Goal: Transaction & Acquisition: Book appointment/travel/reservation

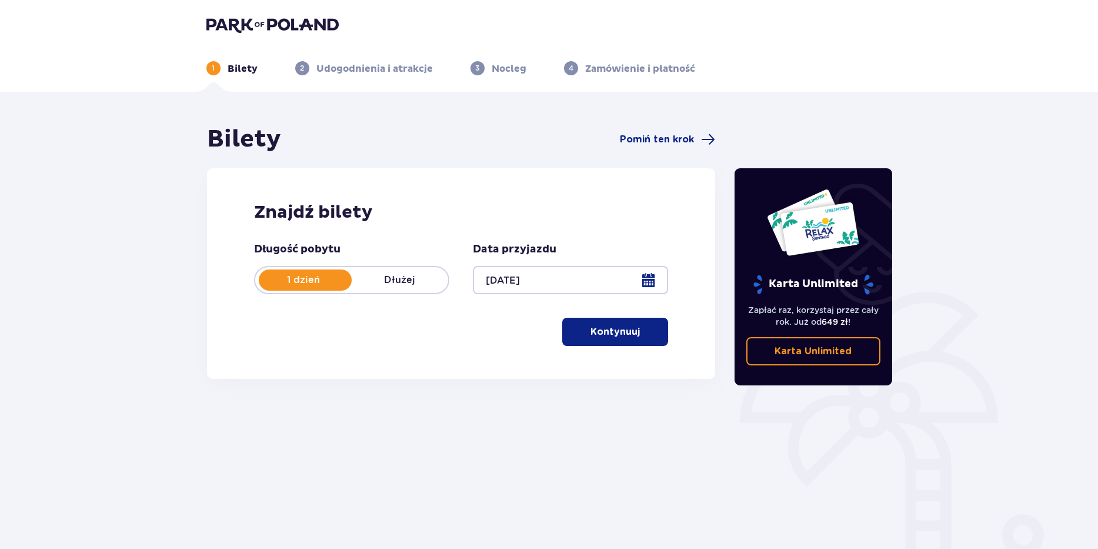
click at [619, 324] on button "Kontynuuj" at bounding box center [615, 332] width 106 height 28
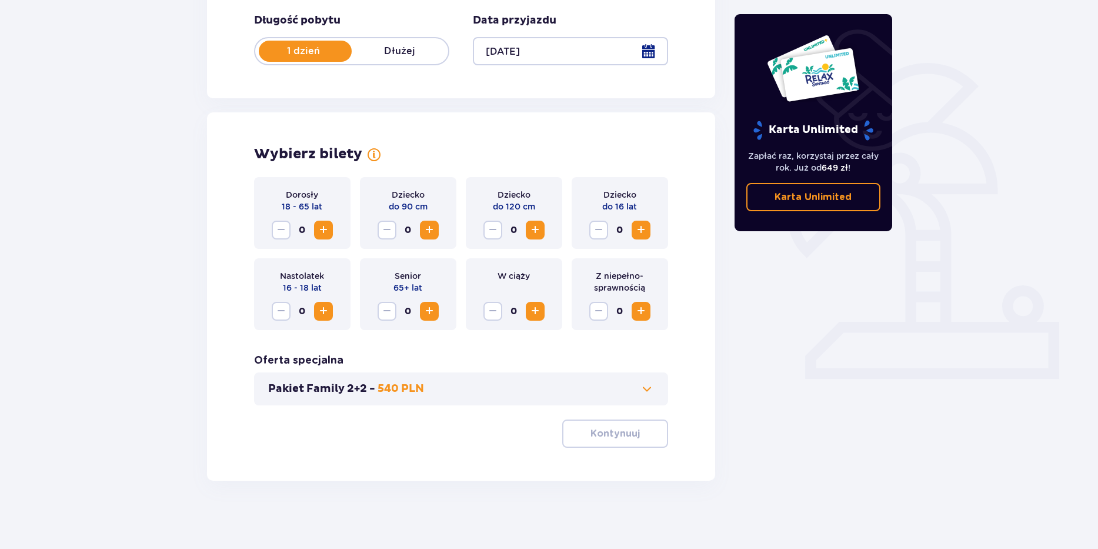
scroll to position [231, 0]
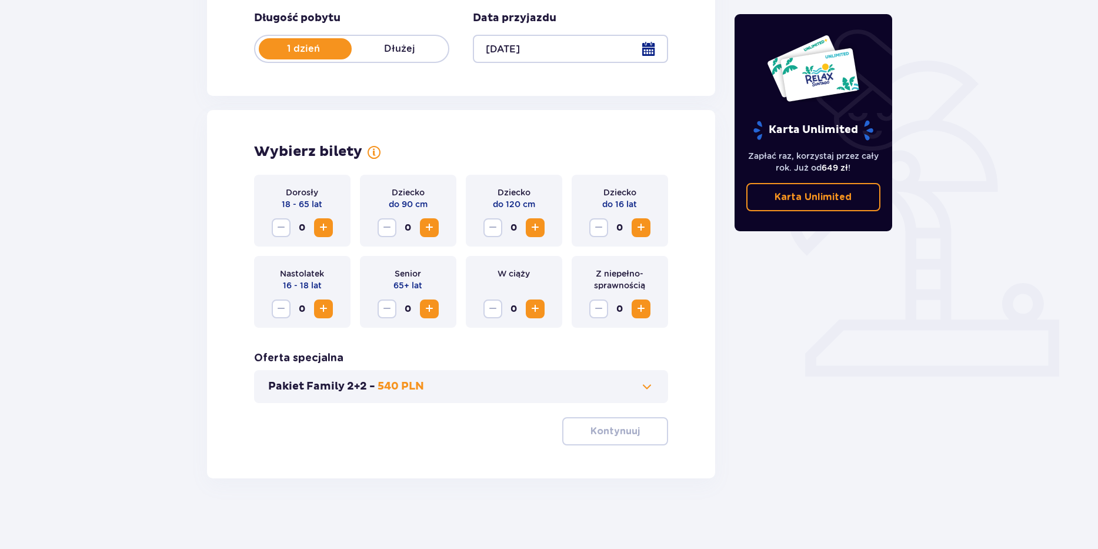
click at [326, 228] on span "Zwiększ" at bounding box center [323, 228] width 14 height 14
click at [623, 434] on p "Kontynuuj" at bounding box center [615, 431] width 49 height 13
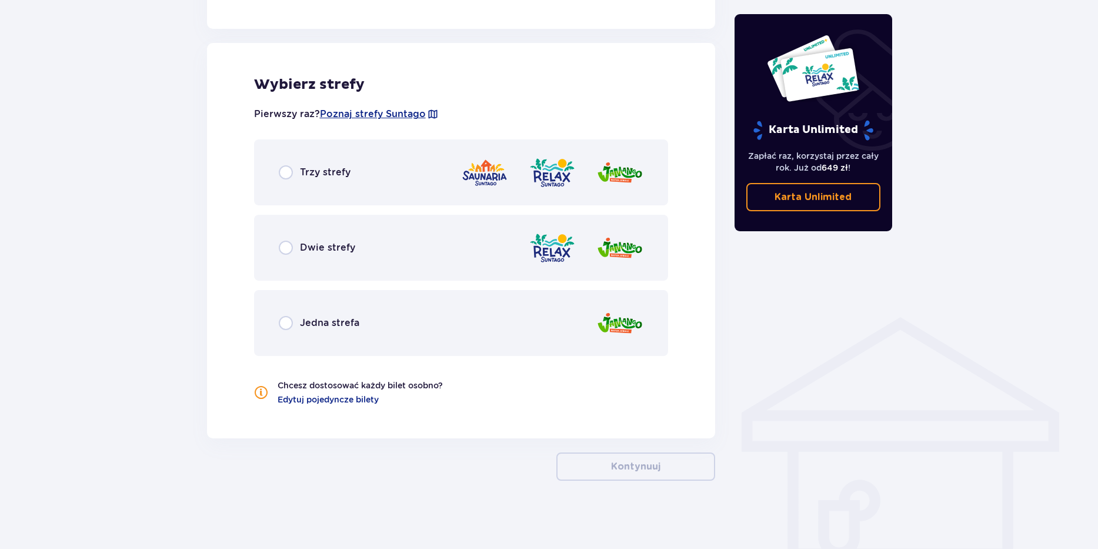
scroll to position [641, 0]
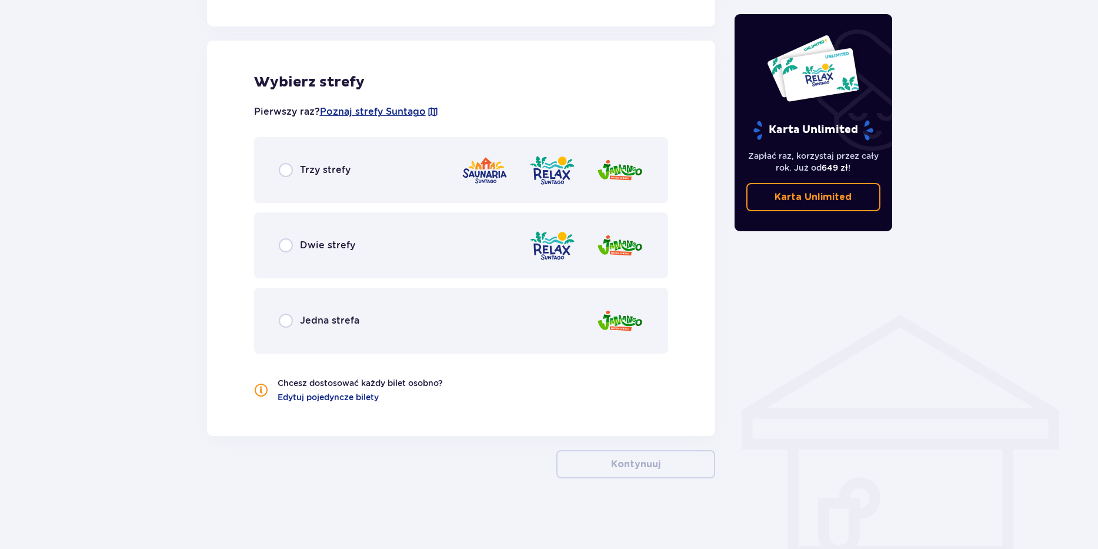
click at [299, 172] on div "Trzy strefy" at bounding box center [315, 170] width 72 height 14
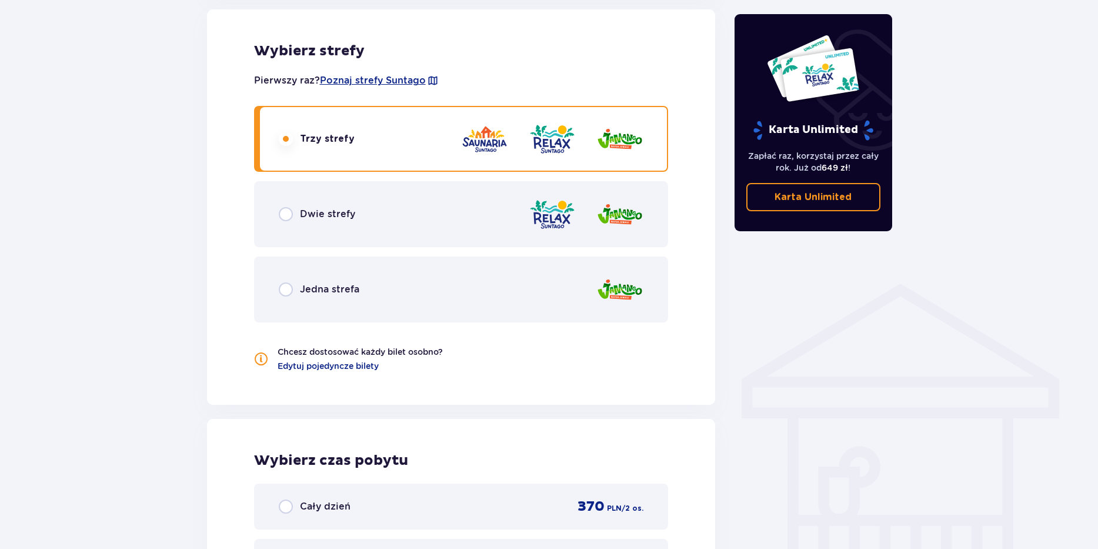
scroll to position [671, 0]
click at [289, 221] on input "radio" at bounding box center [286, 215] width 14 height 14
radio input "true"
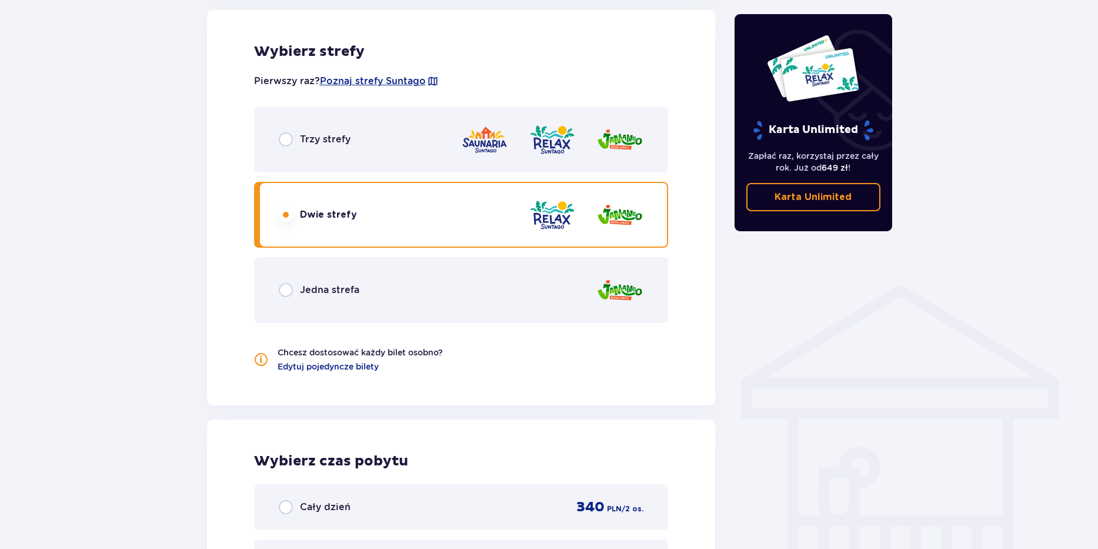
click at [284, 149] on div "Trzy strefy" at bounding box center [461, 139] width 415 height 66
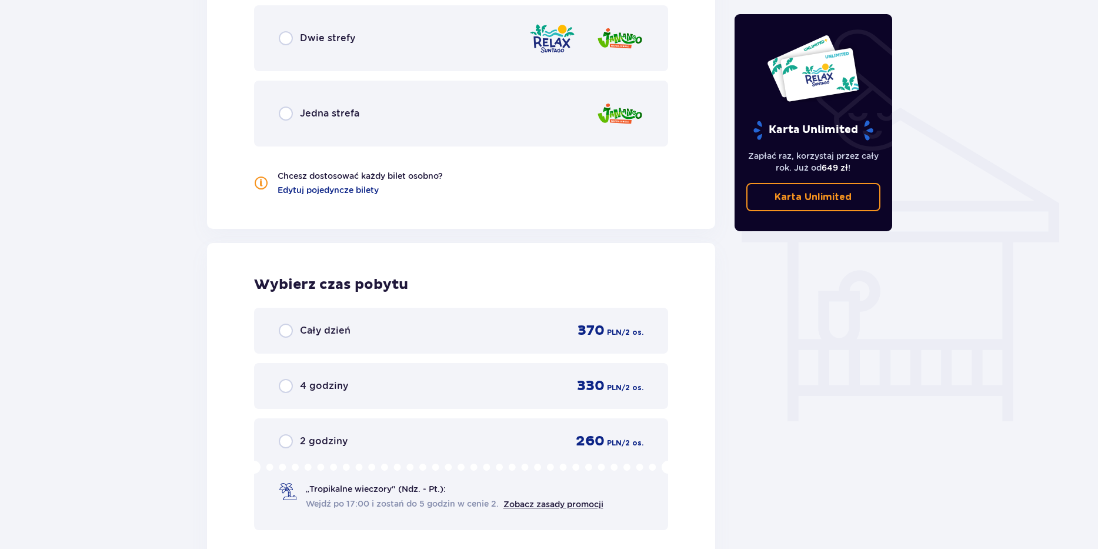
click at [283, 122] on div "Jedna strefa" at bounding box center [461, 114] width 415 height 66
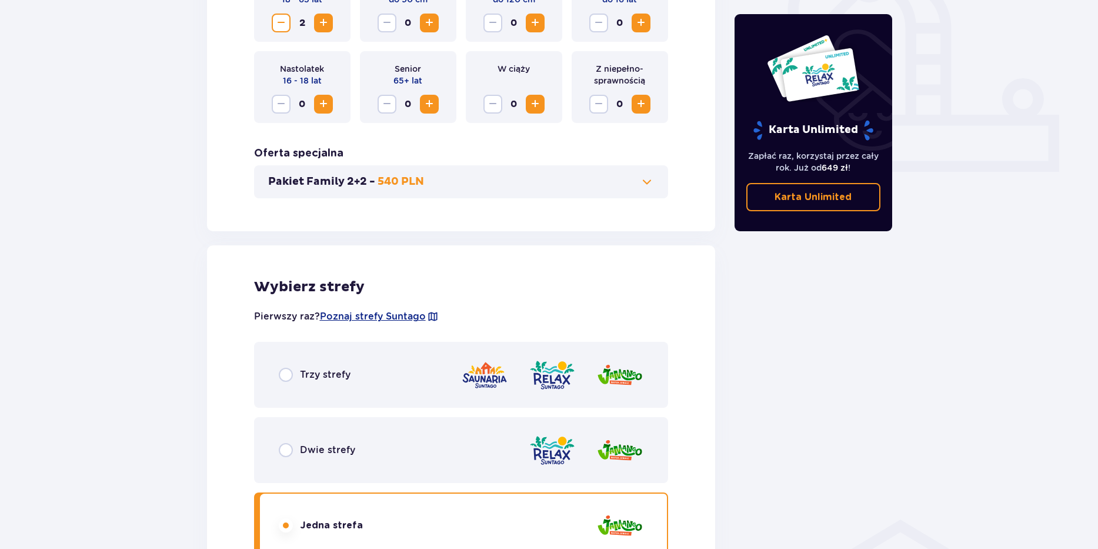
click at [281, 362] on div "Trzy strefy" at bounding box center [461, 375] width 415 height 66
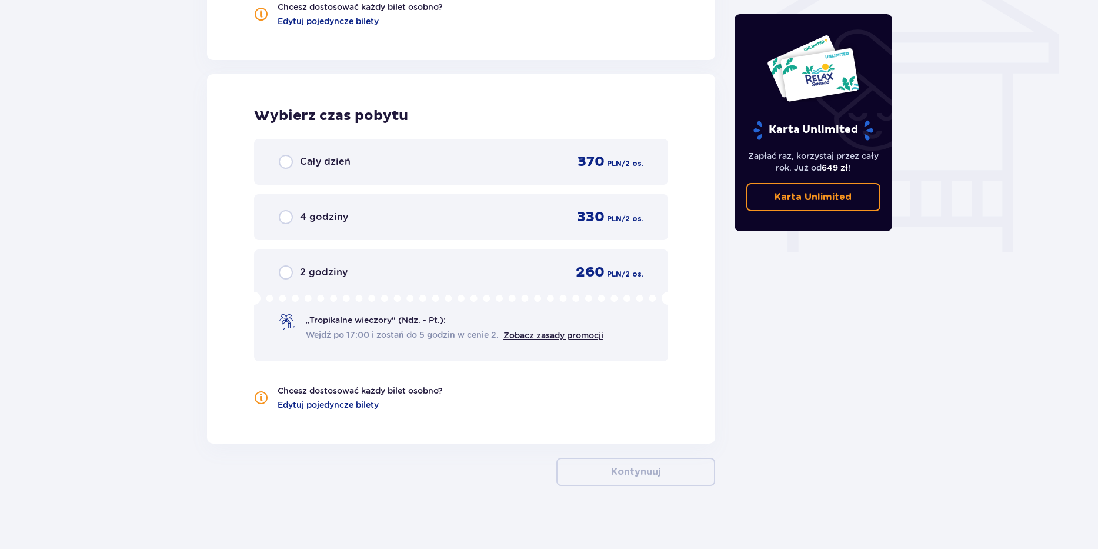
scroll to position [1024, 0]
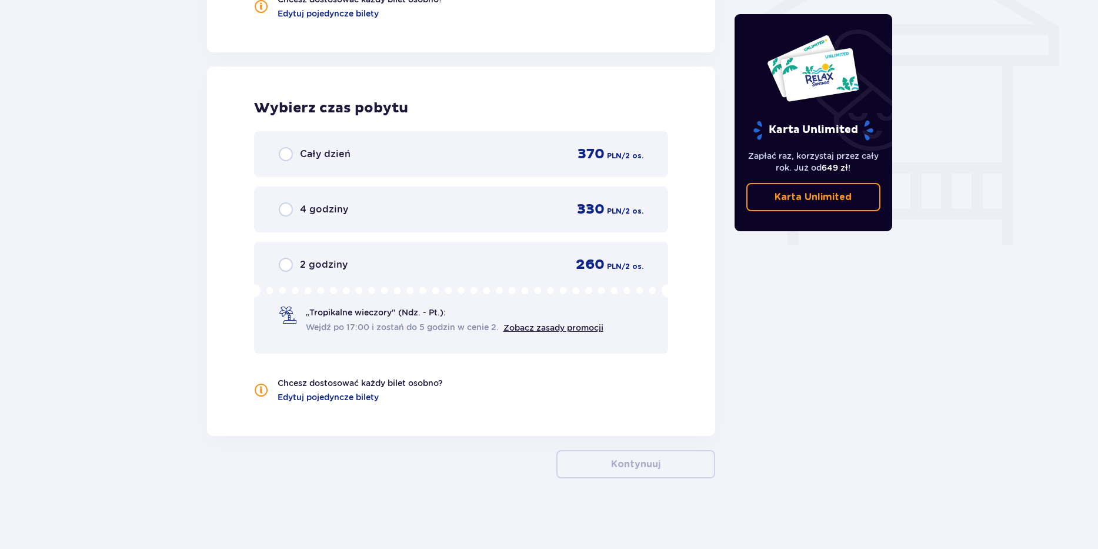
click at [294, 161] on div "Cały dzień" at bounding box center [315, 154] width 72 height 14
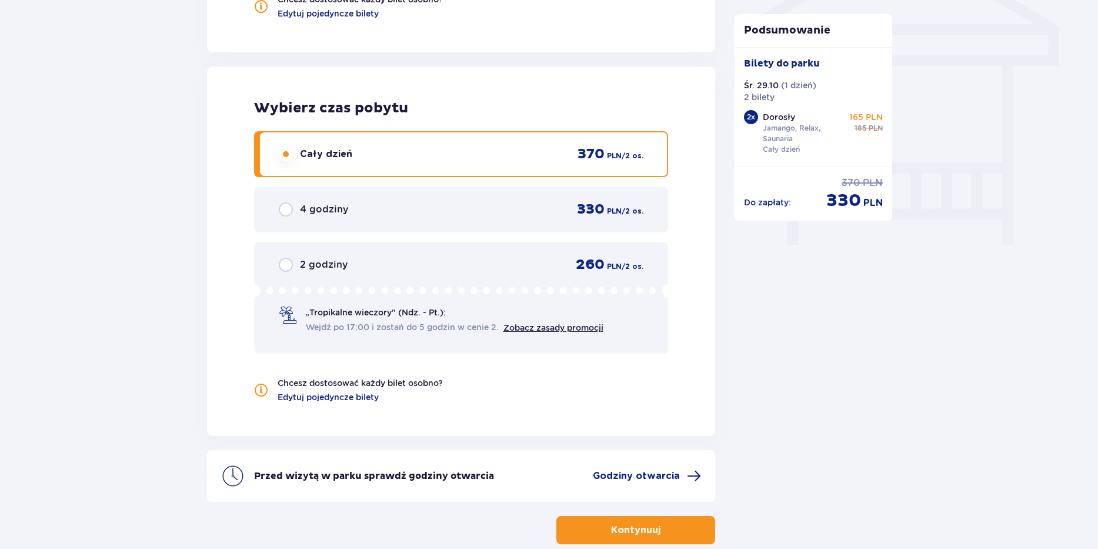
click at [657, 533] on span "button" at bounding box center [663, 530] width 14 height 14
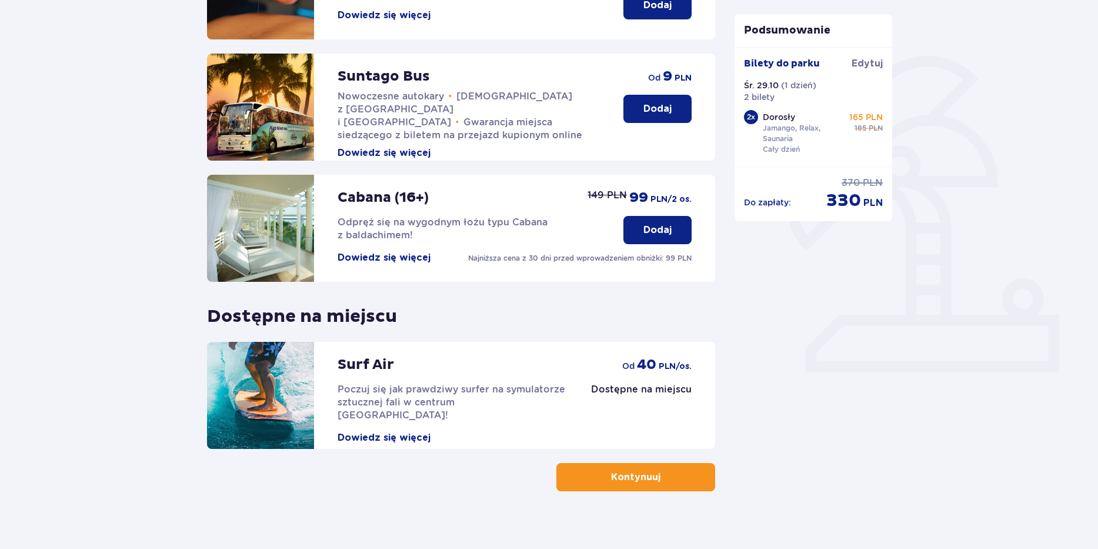
scroll to position [249, 0]
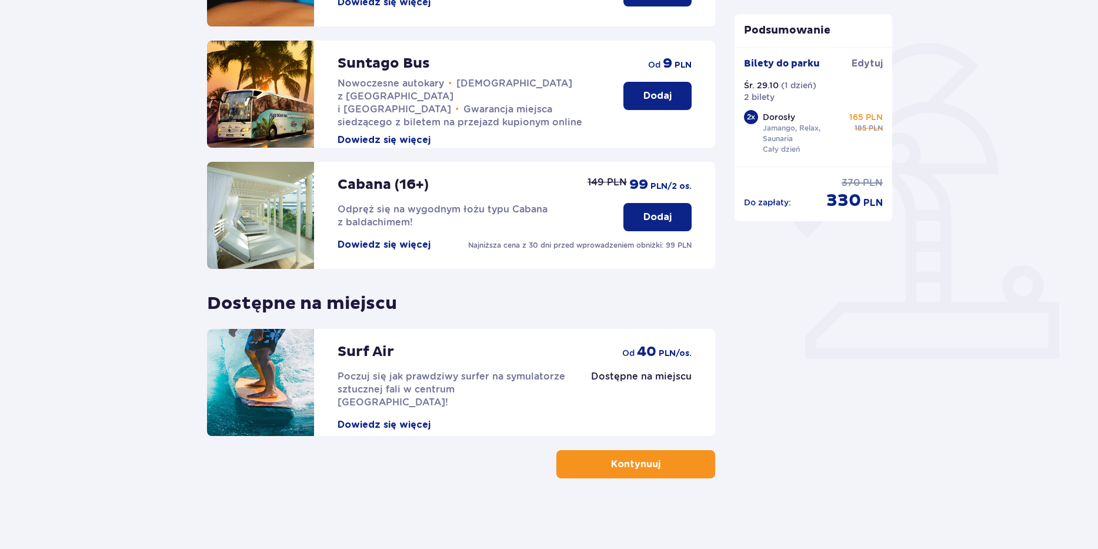
click at [635, 470] on p "Kontynuuj" at bounding box center [635, 464] width 49 height 13
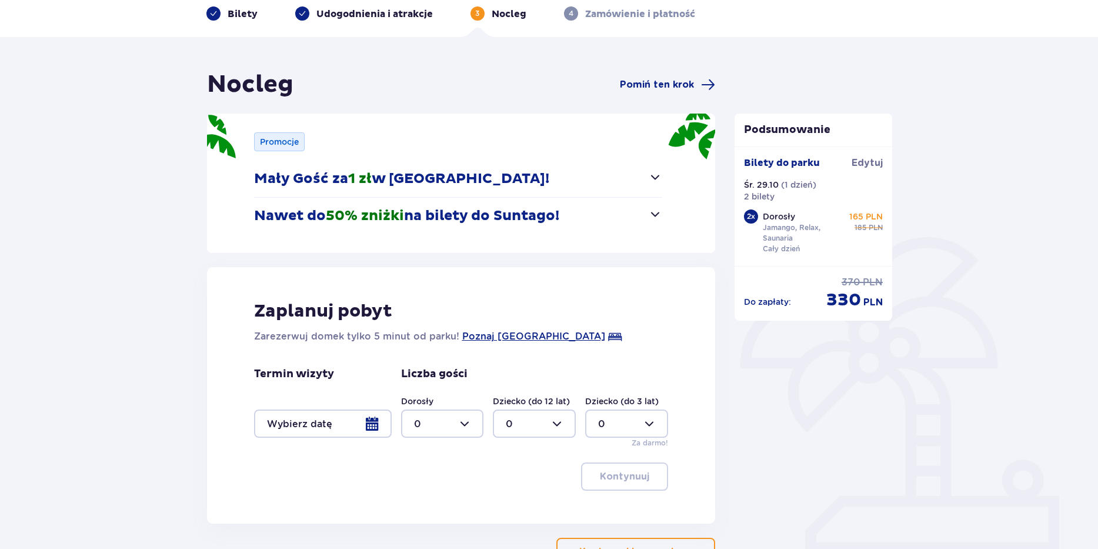
scroll to position [59, 0]
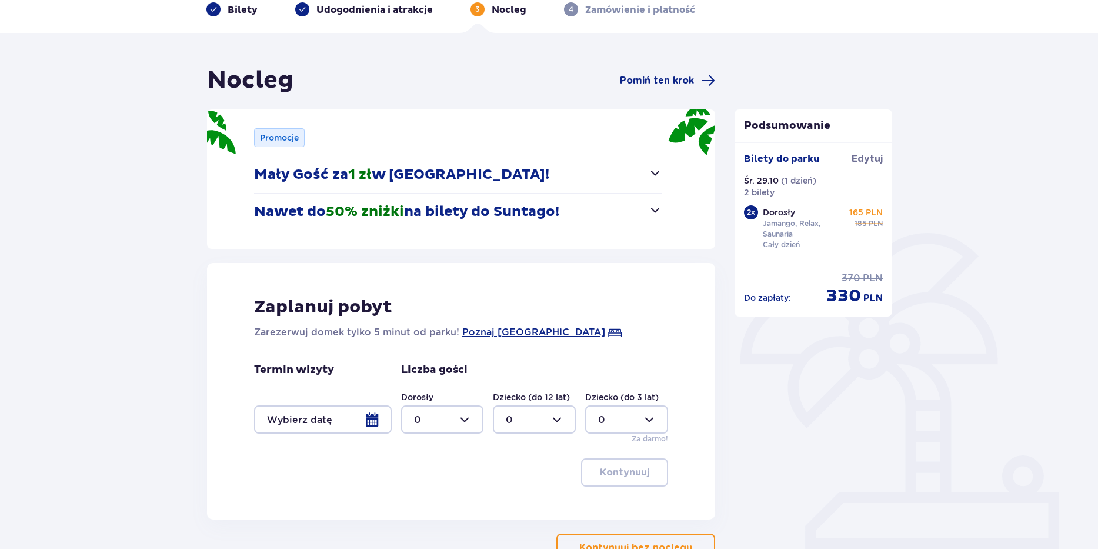
click at [440, 205] on p "Nawet do 50% zniżki na bilety do [GEOGRAPHIC_DATA]!" at bounding box center [406, 212] width 305 height 18
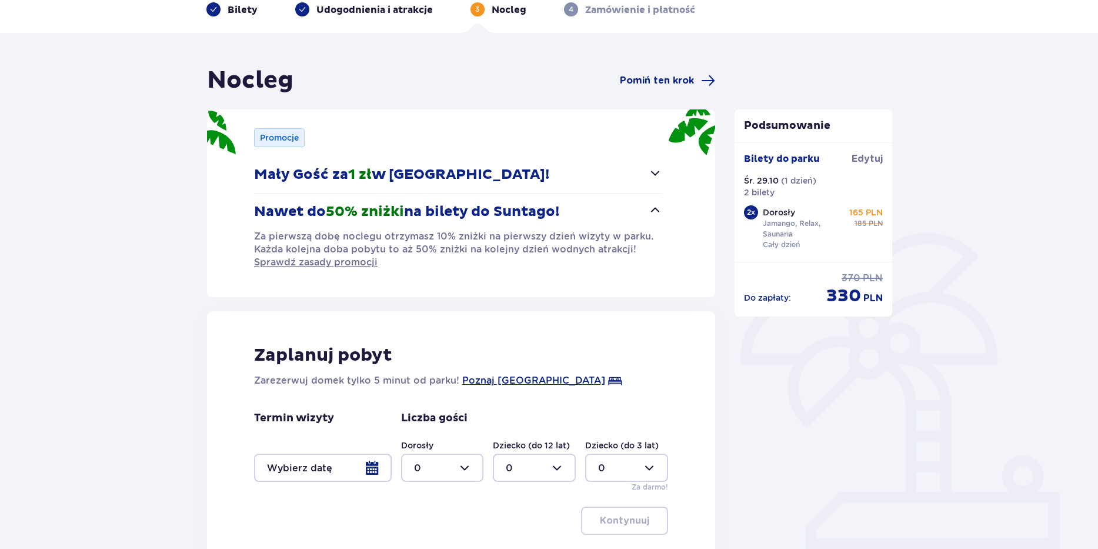
click at [440, 205] on p "Nawet do 50% zniżki na bilety do [GEOGRAPHIC_DATA]!" at bounding box center [406, 212] width 305 height 18
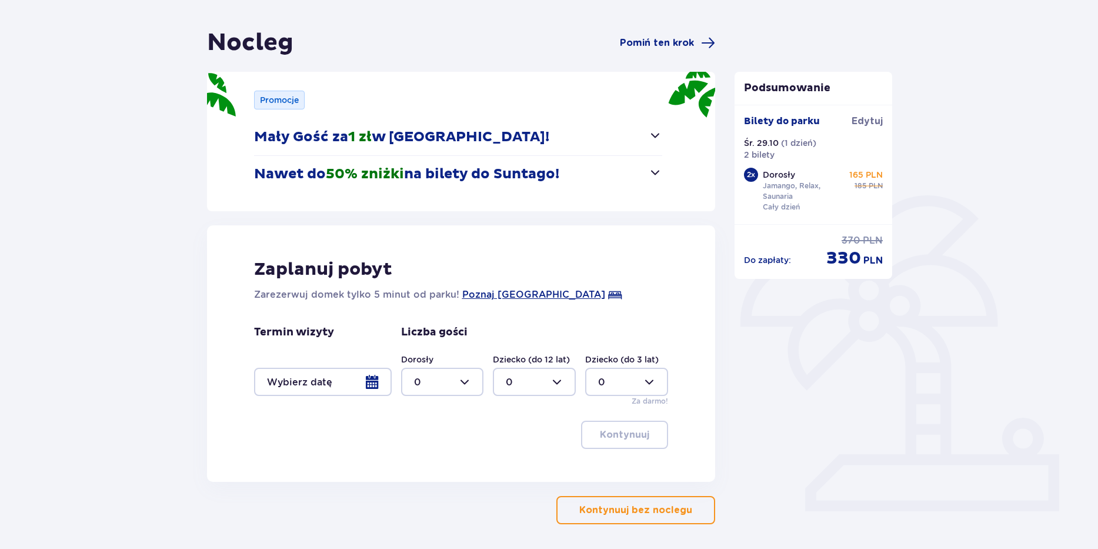
scroll to position [142, 0]
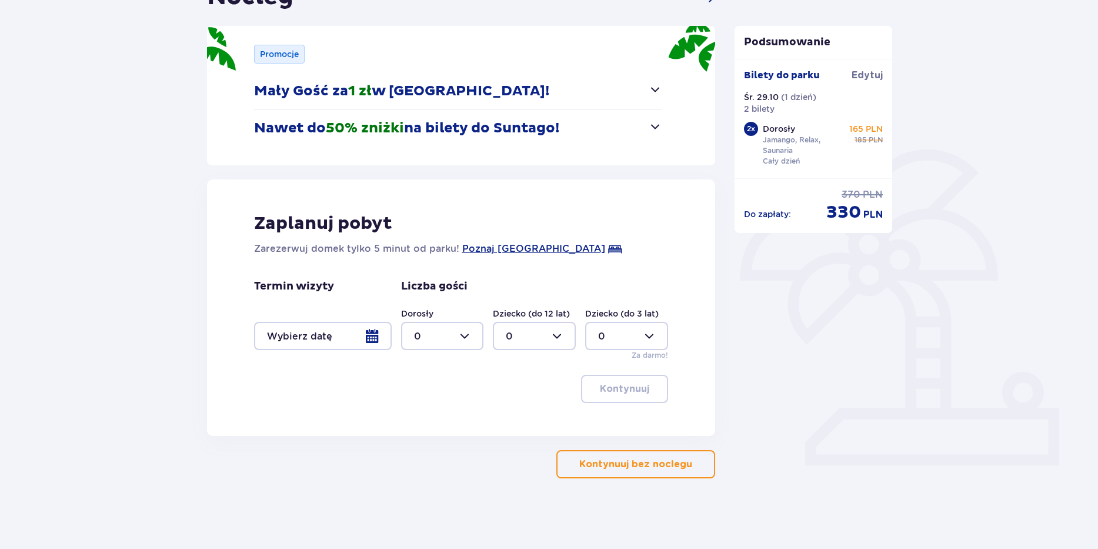
click at [669, 474] on button "Kontynuuj bez noclegu" at bounding box center [635, 464] width 159 height 28
